Goal: Transaction & Acquisition: Register for event/course

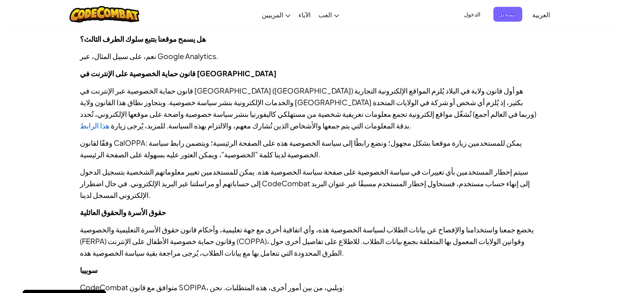
scroll to position [949, 0]
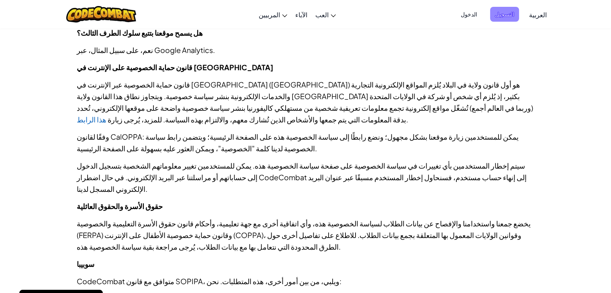
click at [509, 15] on font "التسجيل" at bounding box center [504, 13] width 19 height 7
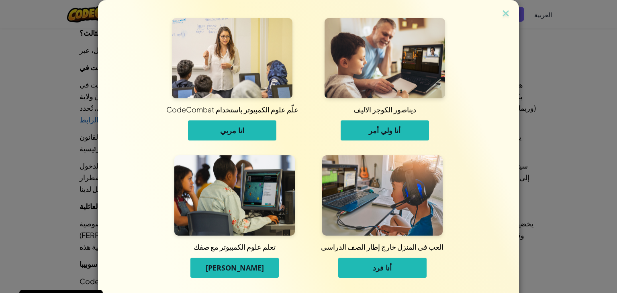
click at [375, 271] on font "أنا فرد" at bounding box center [382, 268] width 19 height 10
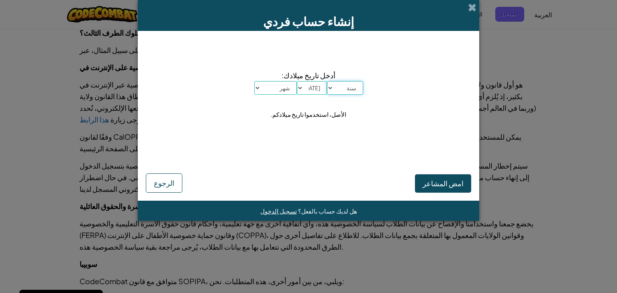
click at [334, 85] on select "سنة 2025 2024 2023 2022 2021 2020 2019 2018 2017 2016 2015 2014 2013 2012 2011 …" at bounding box center [345, 88] width 36 height 14
select select "2005"
click at [327, 81] on select "سنة 2025 2024 2023 2022 2021 2020 2019 2018 2017 2016 2015 2014 2013 2012 2011 …" at bounding box center [345, 88] width 36 height 14
click at [307, 86] on select "اليوم 1 2 3 4 5 6 7 8 9 10 11 12 13 14 15 16 17 18 19 20 21 22 23 24 25 26 27 2…" at bounding box center [312, 88] width 30 height 14
select select "14"
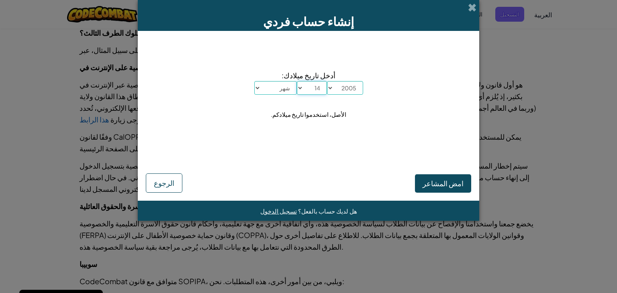
click at [297, 81] on select "اليوم 1 2 3 4 5 6 7 8 9 10 11 12 13 14 15 16 17 18 19 20 21 22 23 24 25 26 27 2…" at bounding box center [312, 88] width 30 height 14
click at [267, 88] on select "شهر يناير فبراير مارس أبريل مايو يونيو يوليو أغسطس سبتمبر أكتوبر نوفمبر ديسمبر" at bounding box center [275, 88] width 43 height 14
select select "8"
click at [254, 81] on select "شهر يناير فبراير مارس أبريل مايو يونيو يوليو أغسطس سبتمبر أكتوبر نوفمبر ديسمبر" at bounding box center [275, 88] width 43 height 14
click at [432, 184] on font "امض المشاعر" at bounding box center [442, 183] width 41 height 9
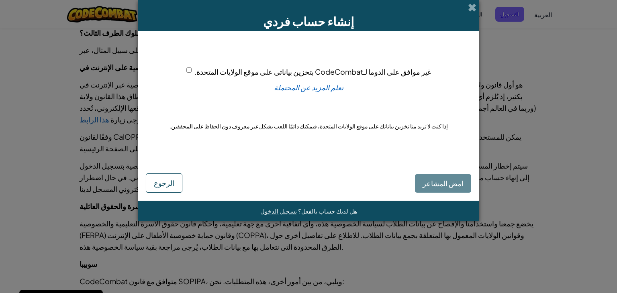
click at [190, 73] on div "غير موافق على الدوما لـCodeCombat بتخزين بياناتي على موقع الولايات المتحدة." at bounding box center [308, 72] width 245 height 12
click at [187, 68] on input "غير موافق على الدوما لـCodeCombat بتخزين بياناتي على موقع الولايات المتحدة." at bounding box center [188, 69] width 5 height 5
checkbox input "true"
click at [445, 184] on font "امض المشاعر" at bounding box center [442, 183] width 41 height 9
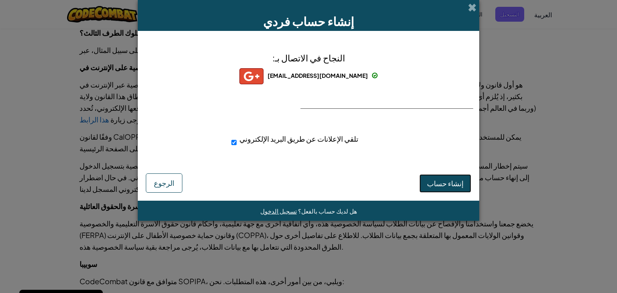
click at [455, 181] on font "إنشاء حساب" at bounding box center [445, 183] width 37 height 9
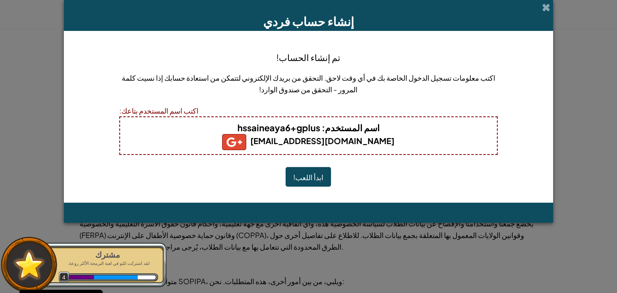
click at [292, 127] on font ": hssaineaya6+gplus" at bounding box center [281, 127] width 88 height 11
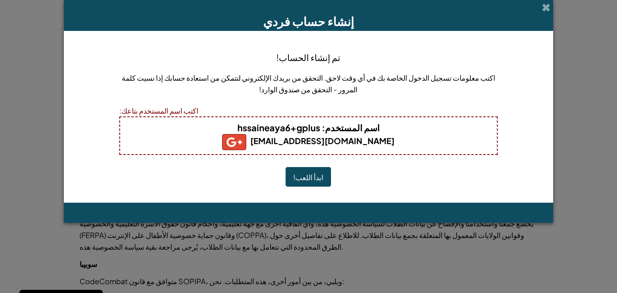
drag, startPoint x: 237, startPoint y: 127, endPoint x: 320, endPoint y: 126, distance: 83.1
click at [320, 126] on h4 "اسم المستخدم : hssaineaya6+gplus" at bounding box center [308, 127] width 361 height 13
copy font "hssaineaya6+gplus"
click at [317, 175] on font "ابدأ اللعب!" at bounding box center [308, 177] width 30 height 9
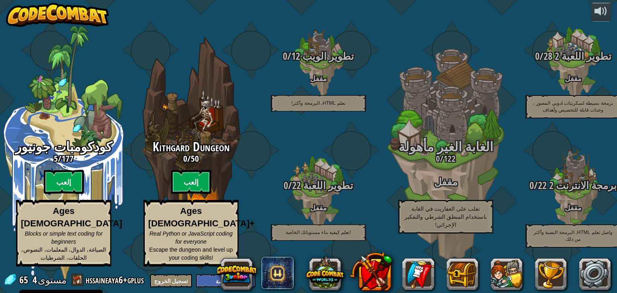
select select "ar"
